Goal: Information Seeking & Learning: Learn about a topic

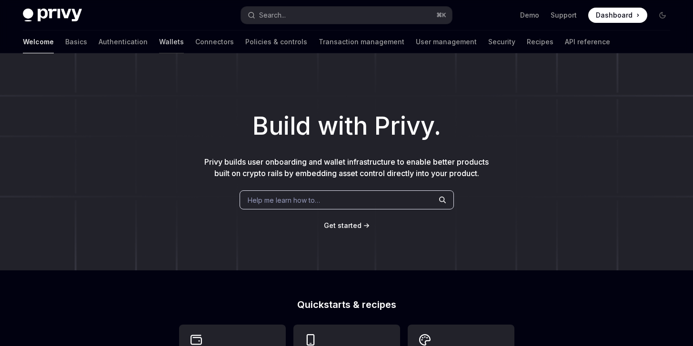
click at [159, 43] on link "Wallets" at bounding box center [171, 42] width 25 height 23
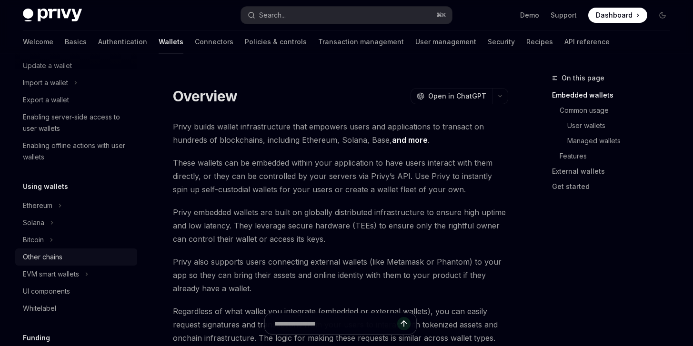
scroll to position [120, 0]
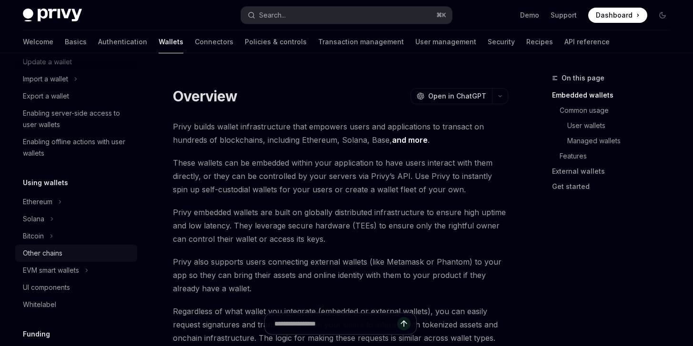
click at [50, 254] on div "Other chains" at bounding box center [43, 253] width 40 height 11
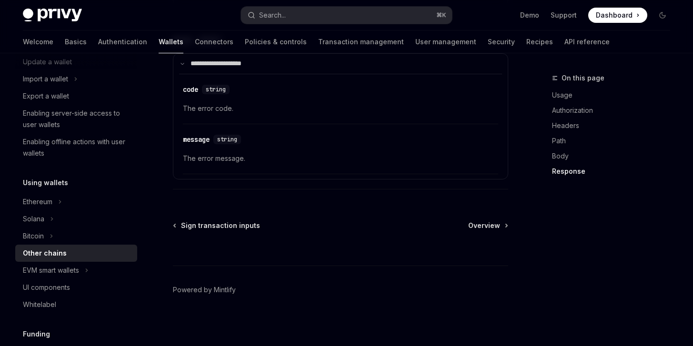
scroll to position [1255, 0]
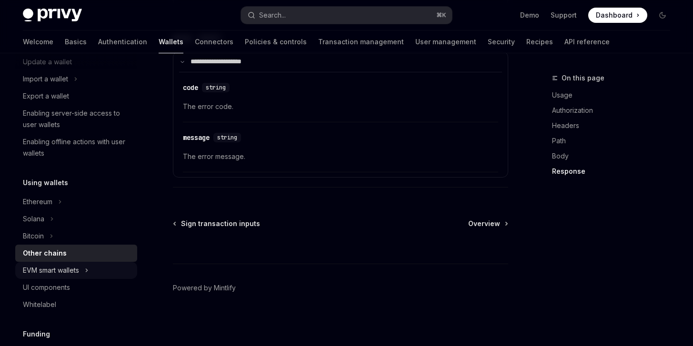
click at [68, 270] on div "EVM smart wallets" at bounding box center [51, 270] width 56 height 11
type textarea "*"
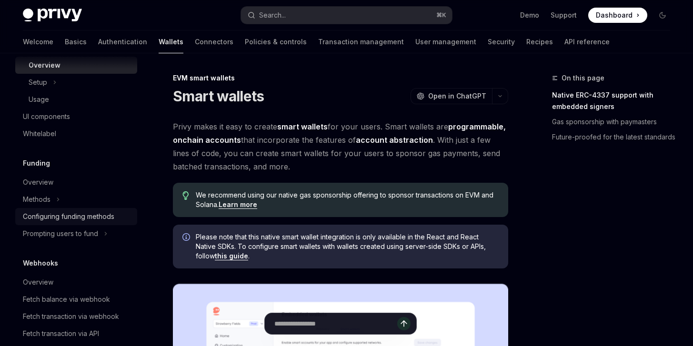
scroll to position [467, 0]
